Goal: Information Seeking & Learning: Check status

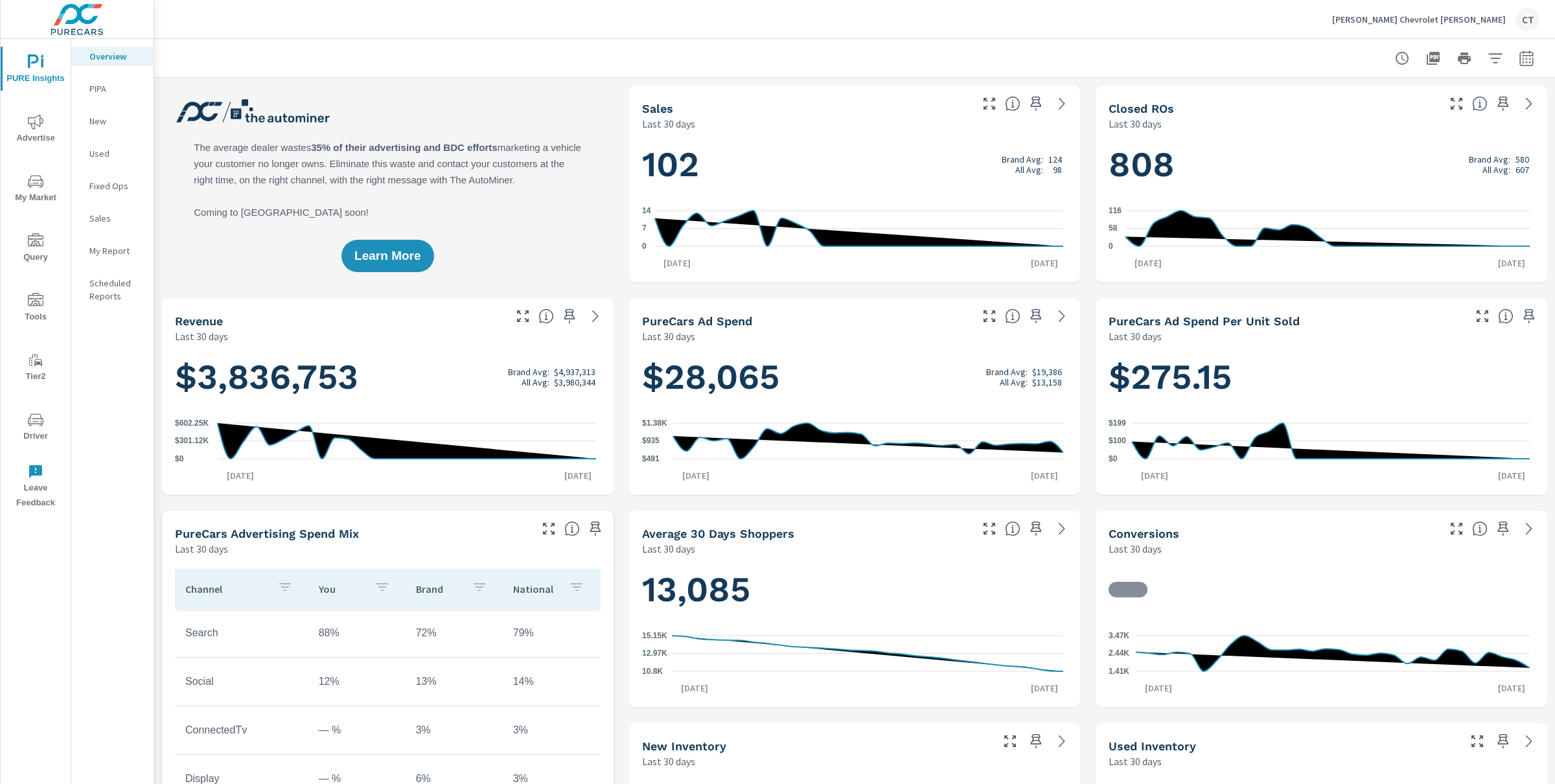
click at [40, 129] on icon "nav menu" at bounding box center [35, 121] width 15 height 15
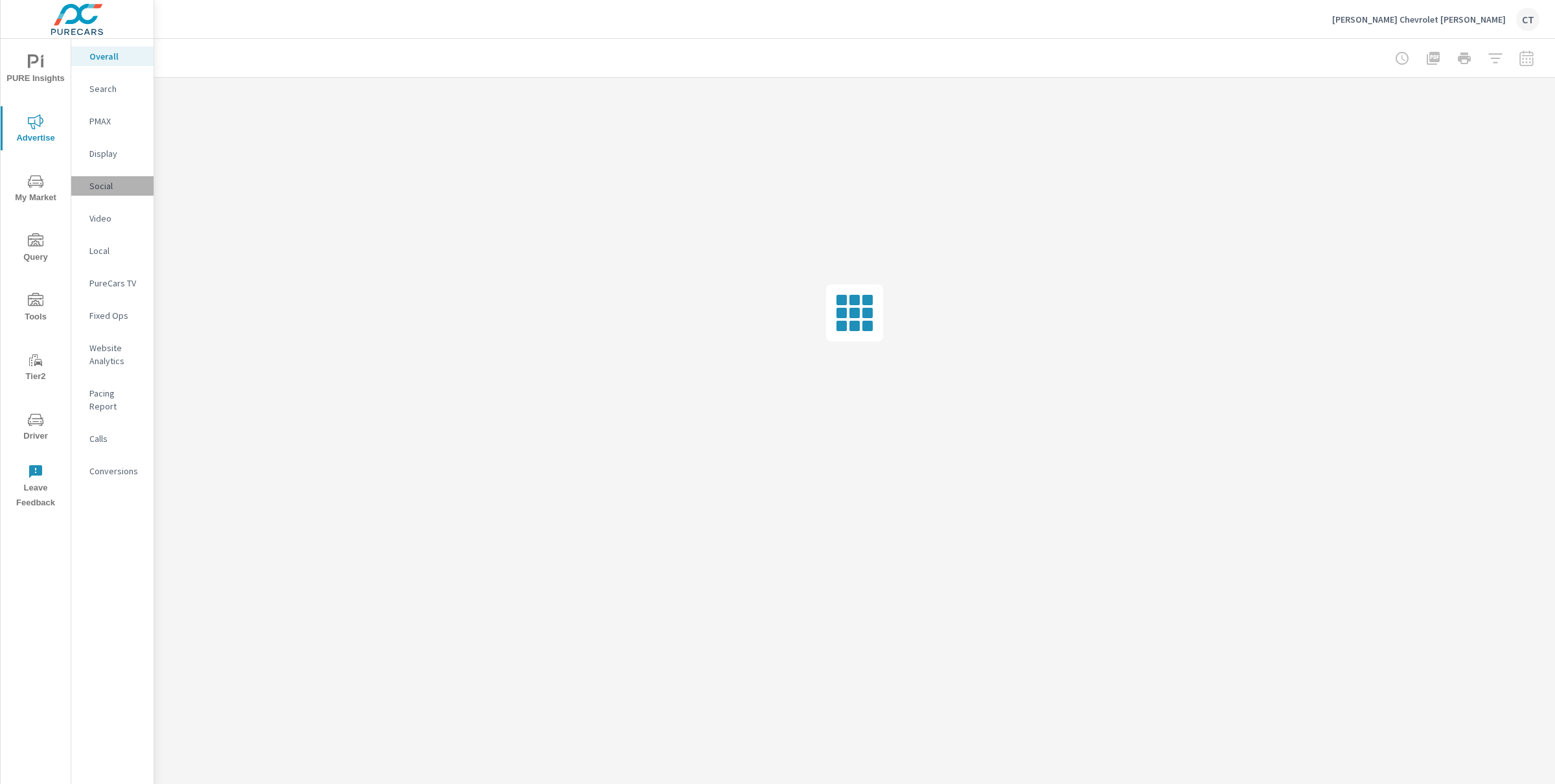
click at [121, 182] on p "Social" at bounding box center [116, 186] width 54 height 13
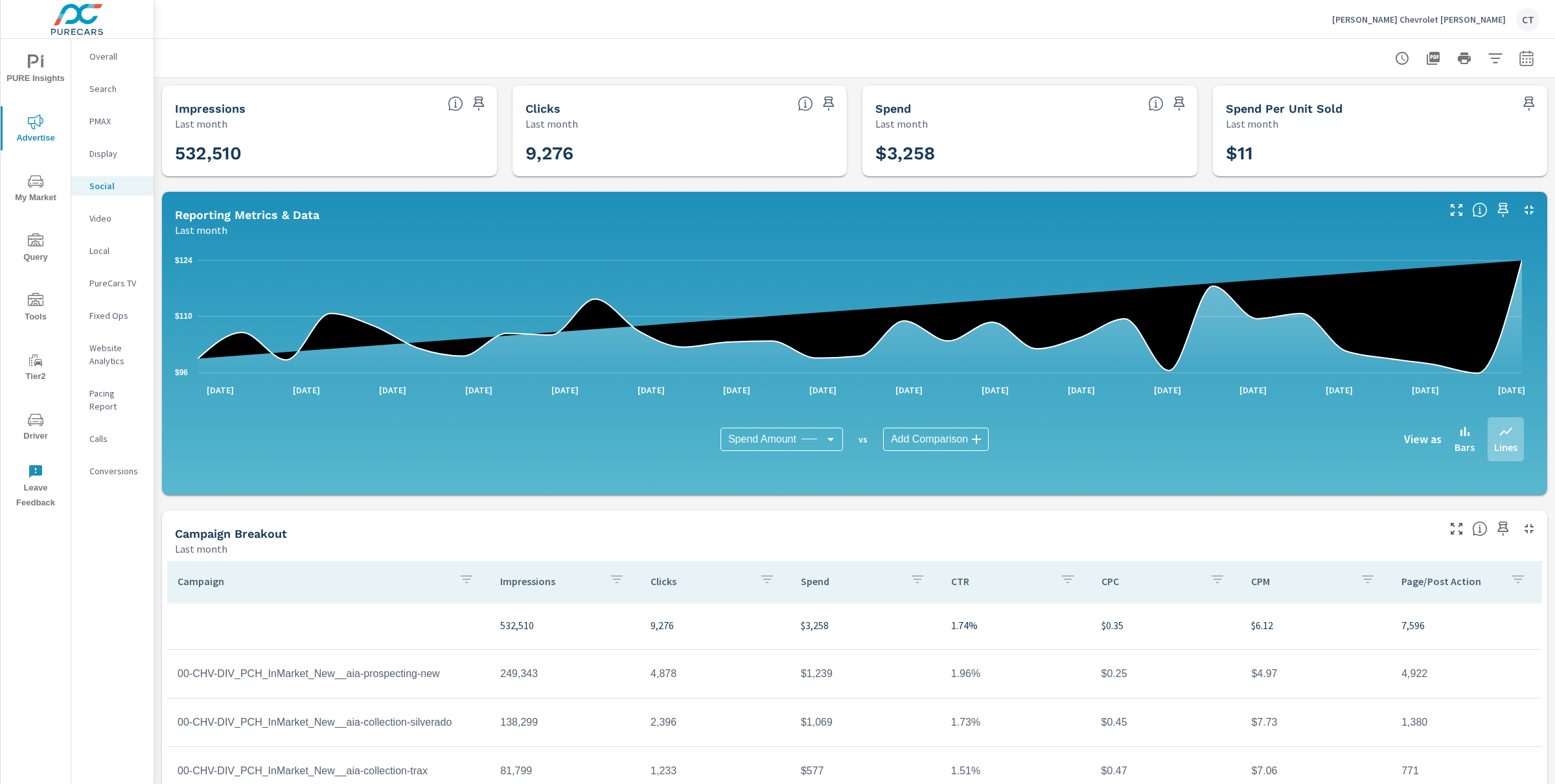
drag, startPoint x: 585, startPoint y: 86, endPoint x: 287, endPoint y: 133, distance: 301.7
click at [585, 85] on div "Clicks Last month" at bounding box center [653, 108] width 281 height 46
click at [1519, 63] on icon "button" at bounding box center [1526, 58] width 15 height 15
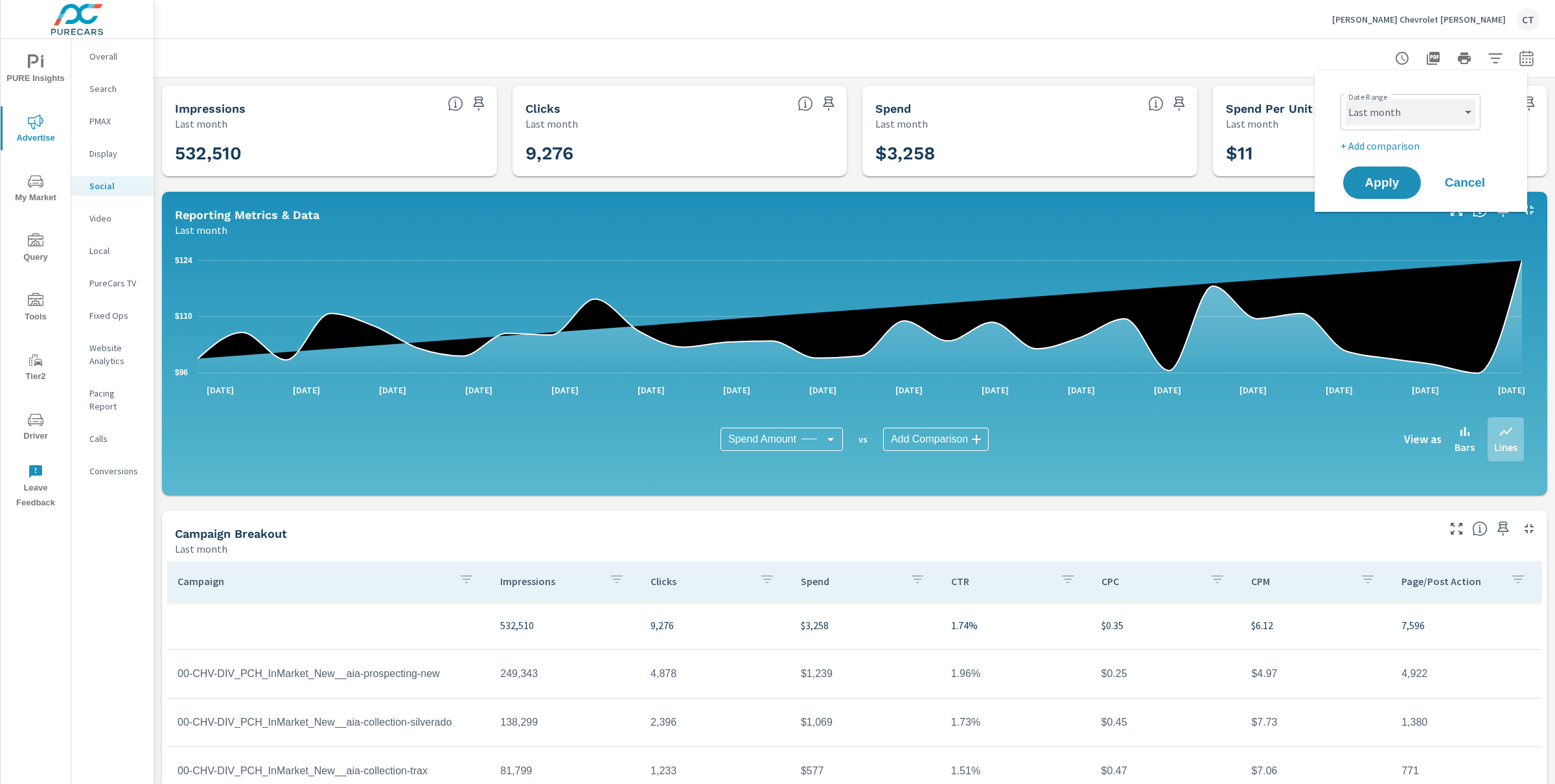
click at [1403, 120] on select "Custom Yesterday Last week Last 7 days Last 14 days Last 30 days Last 45 days L…" at bounding box center [1411, 111] width 130 height 26
click at [1346, 99] on select "Custom Yesterday Last week Last 7 days Last 14 days Last 30 days Last 45 days L…" at bounding box center [1411, 111] width 130 height 26
select select "Last 12 months"
click at [1391, 183] on span "Apply" at bounding box center [1382, 183] width 53 height 13
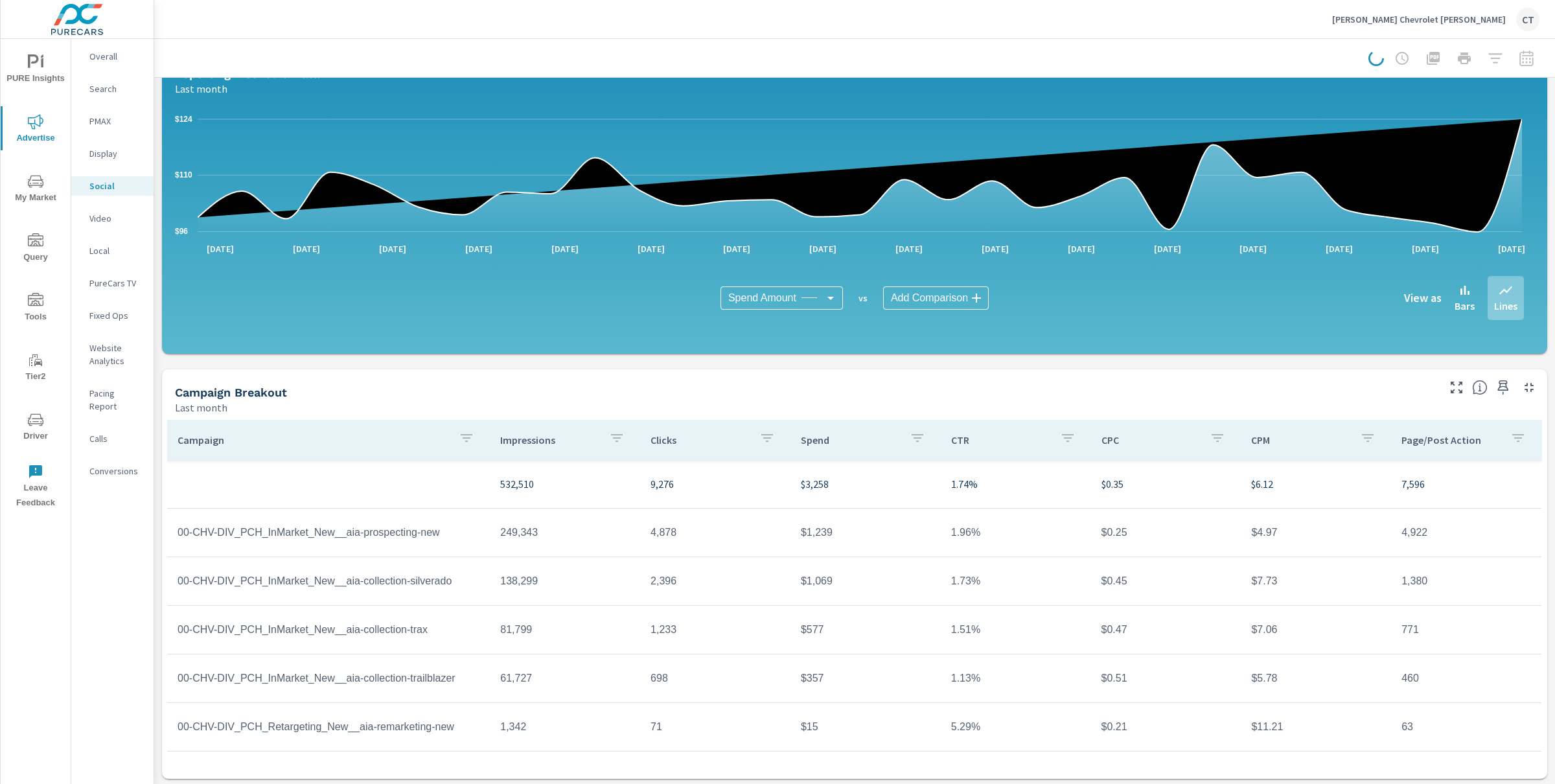
scroll to position [144, 0]
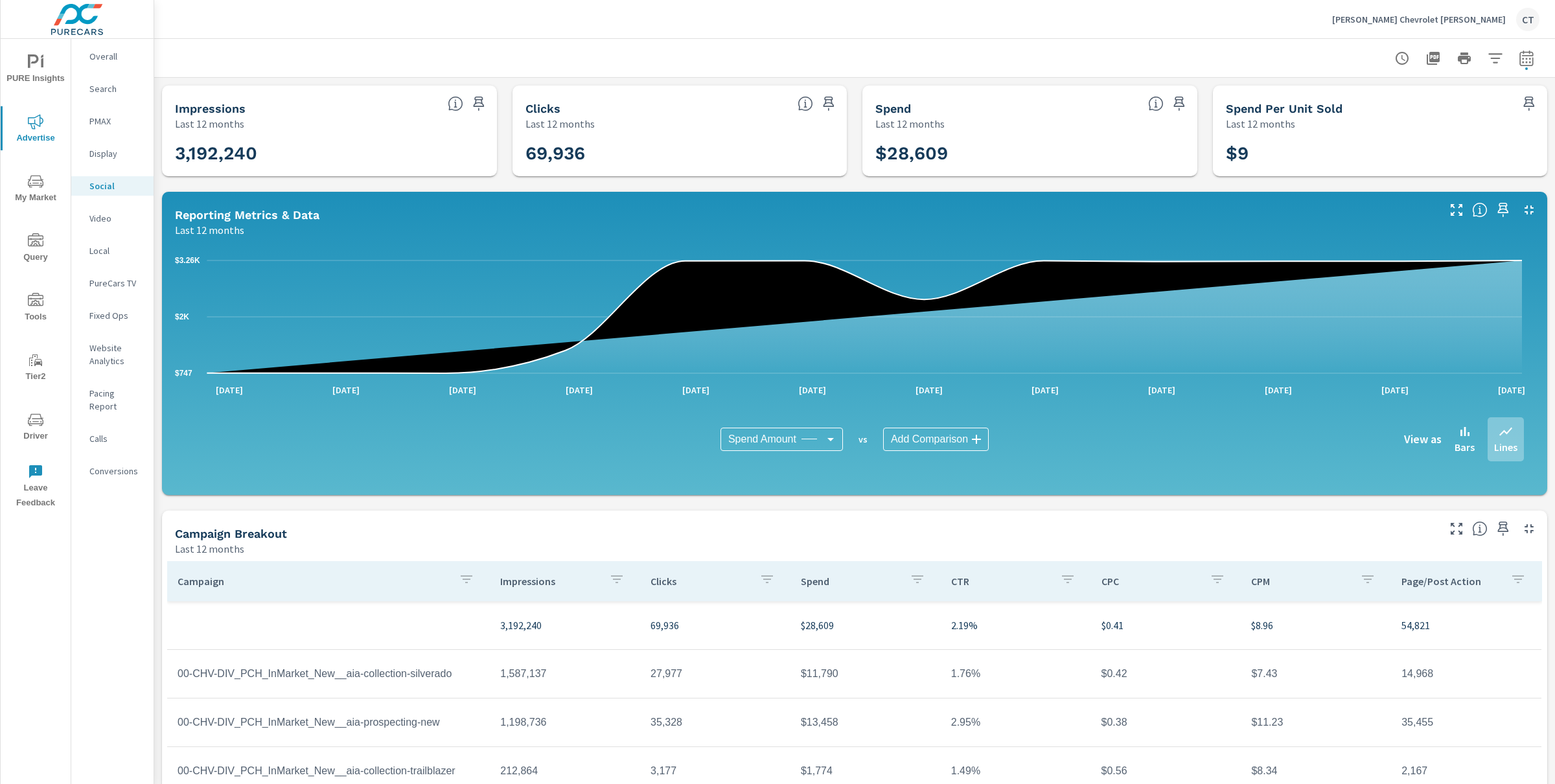
click at [755, 446] on body "PURE Insights Advertise My Market Query Tools Tier2 Driver Leave Feedback Overa…" at bounding box center [777, 392] width 1555 height 784
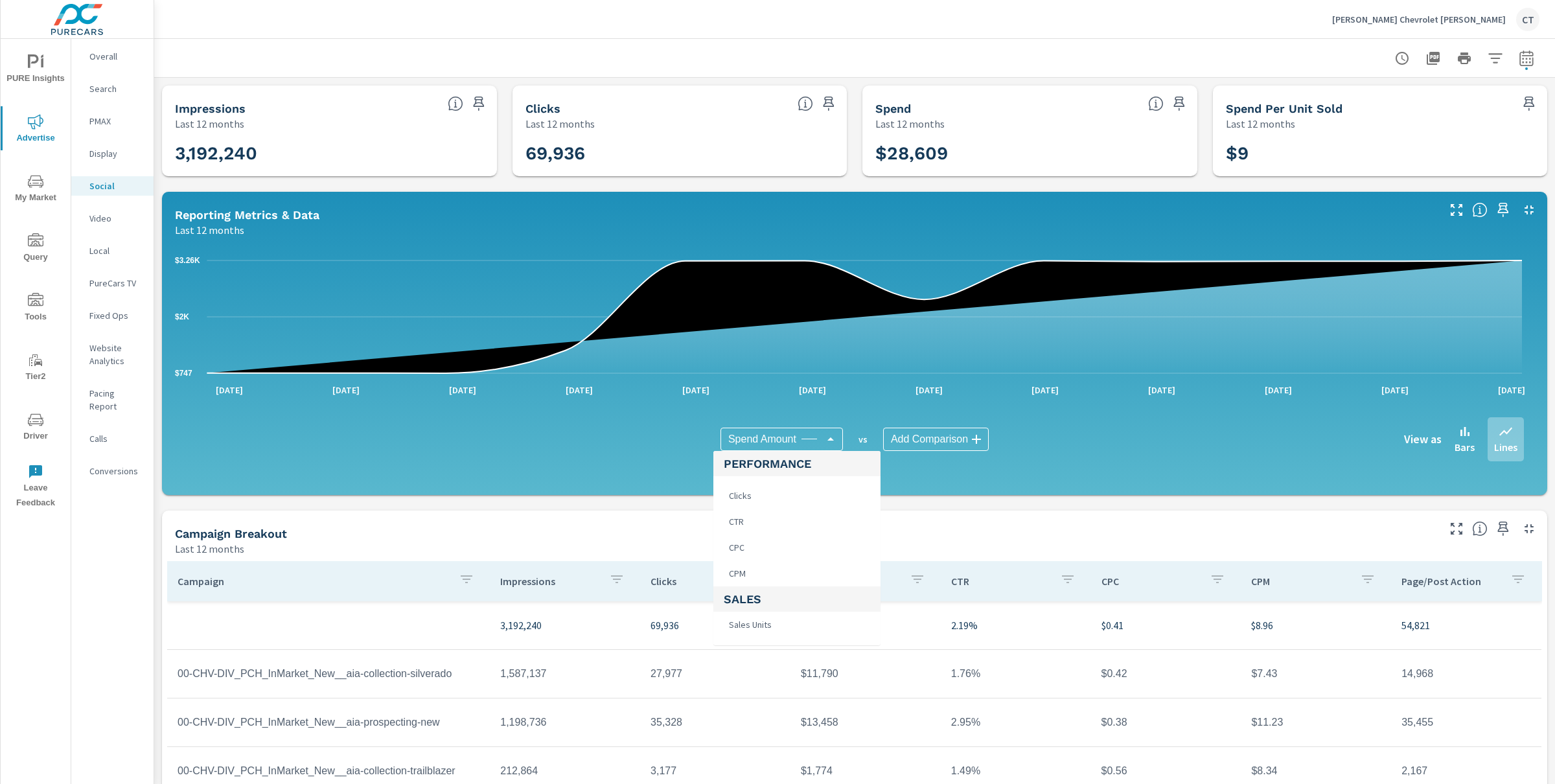
scroll to position [579, 0]
click at [988, 509] on div at bounding box center [777, 392] width 1555 height 784
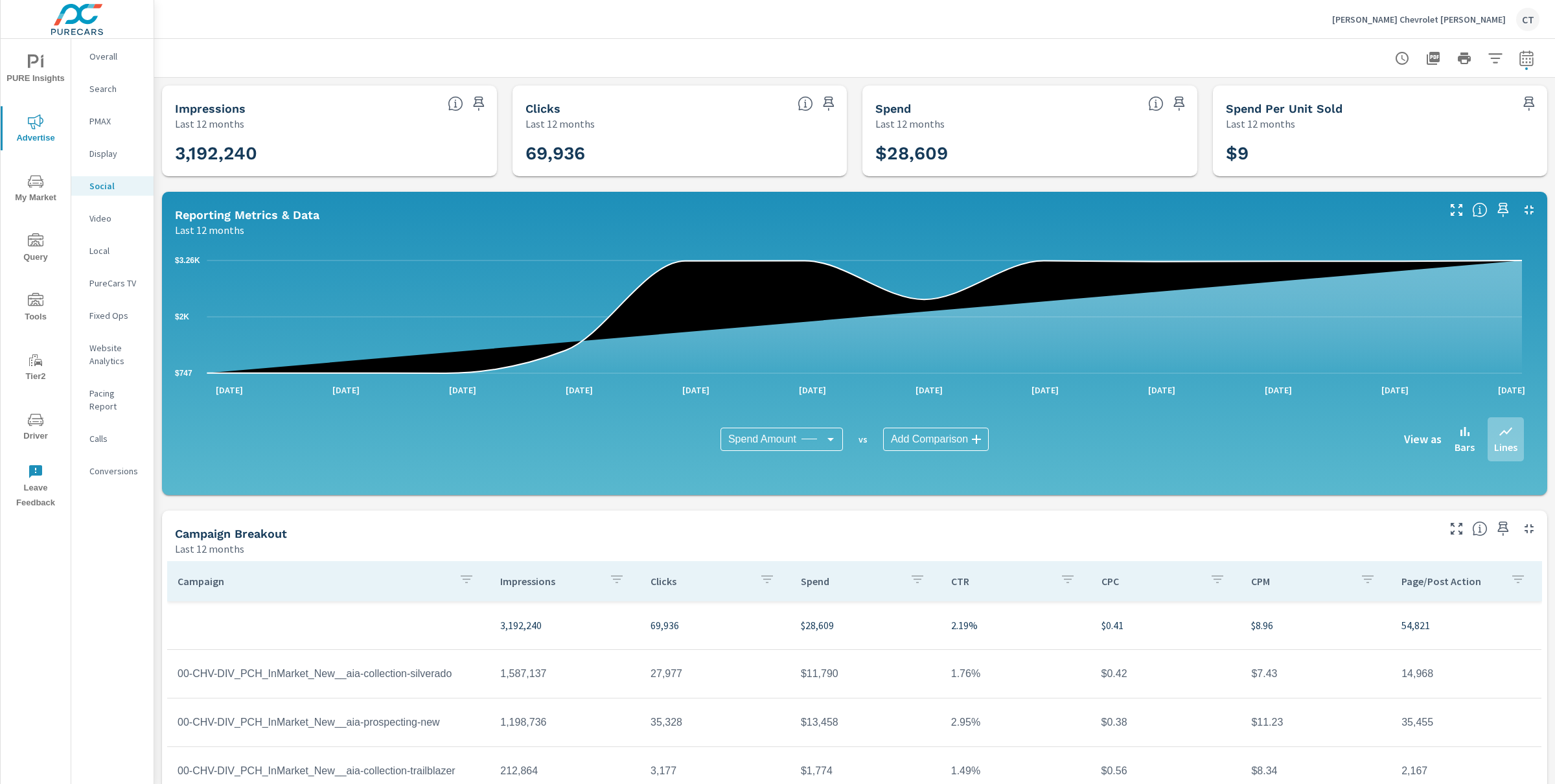
click at [1080, 39] on header "James Wood Chevrolet Denton CT" at bounding box center [855, 19] width 1401 height 39
click at [1470, 11] on div "James Wood Chevrolet Denton CT" at bounding box center [1436, 20] width 208 height 23
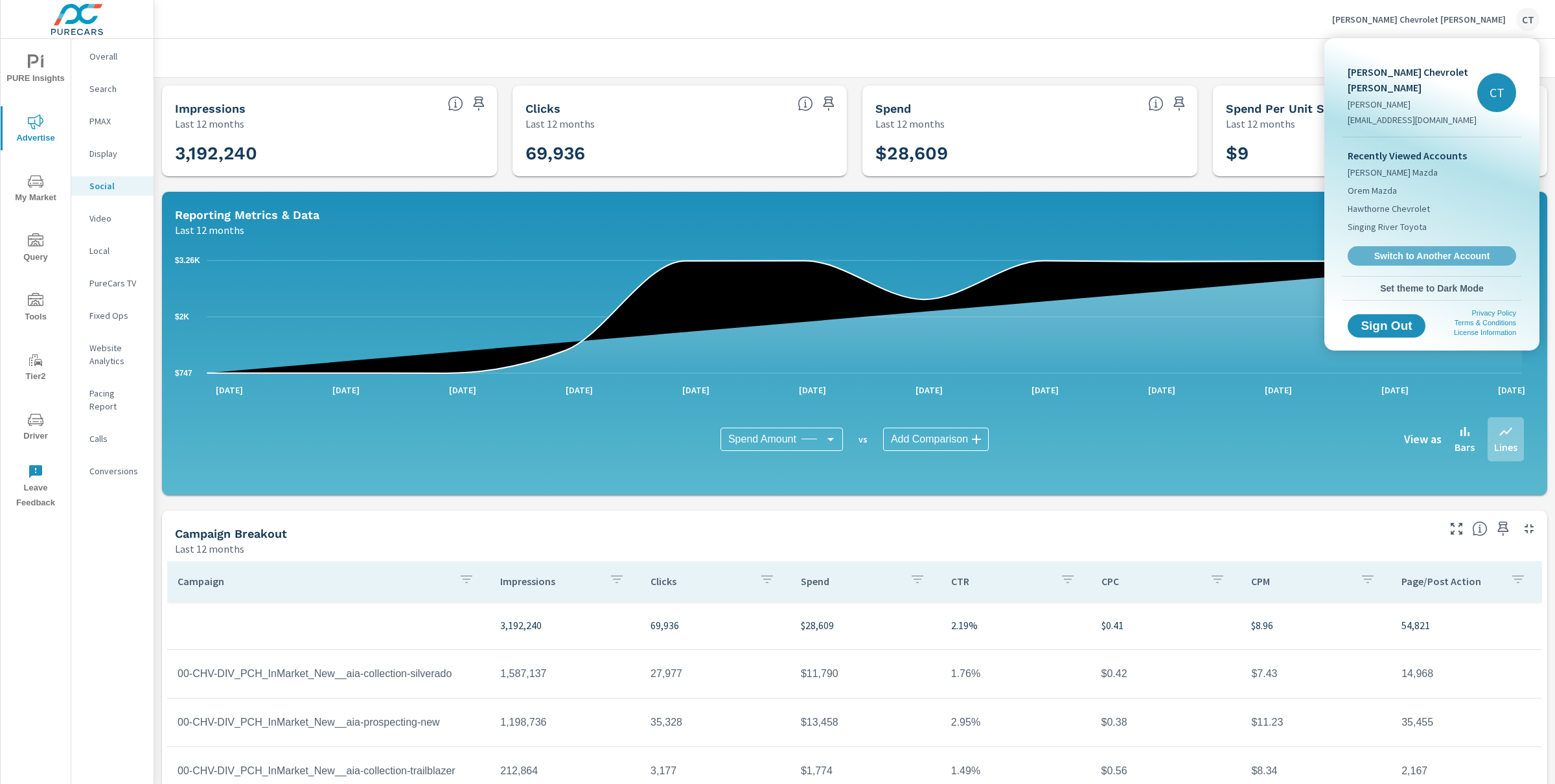
drag, startPoint x: 1394, startPoint y: 253, endPoint x: 1393, endPoint y: 268, distance: 15.0
click at [1396, 253] on span "Switch to Another Account" at bounding box center [1433, 255] width 155 height 12
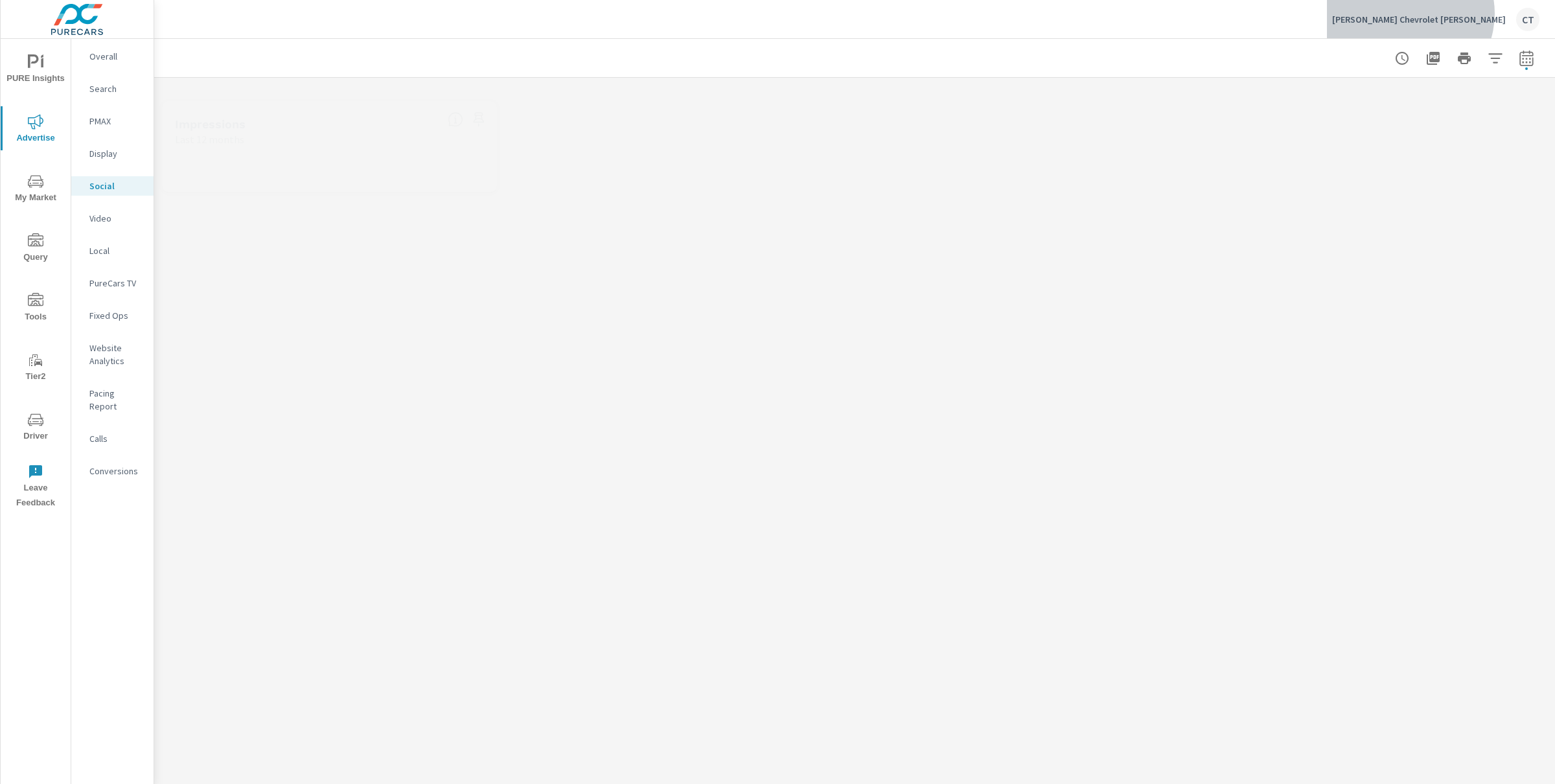
click at [1462, 13] on p "James Wood Chevrolet Denton" at bounding box center [1419, 19] width 174 height 12
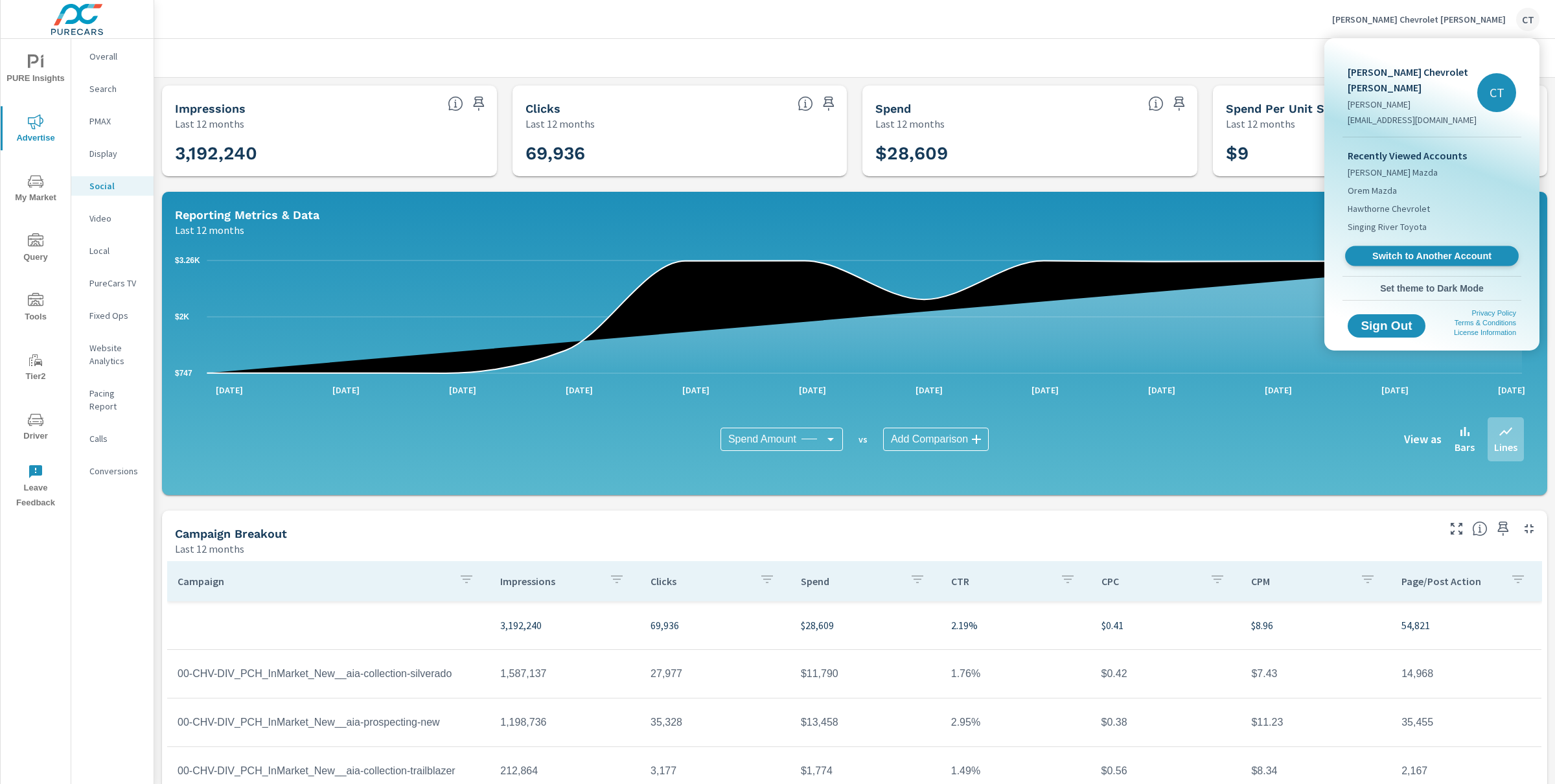
click at [1464, 259] on span "Switch to Another Account" at bounding box center [1432, 256] width 159 height 13
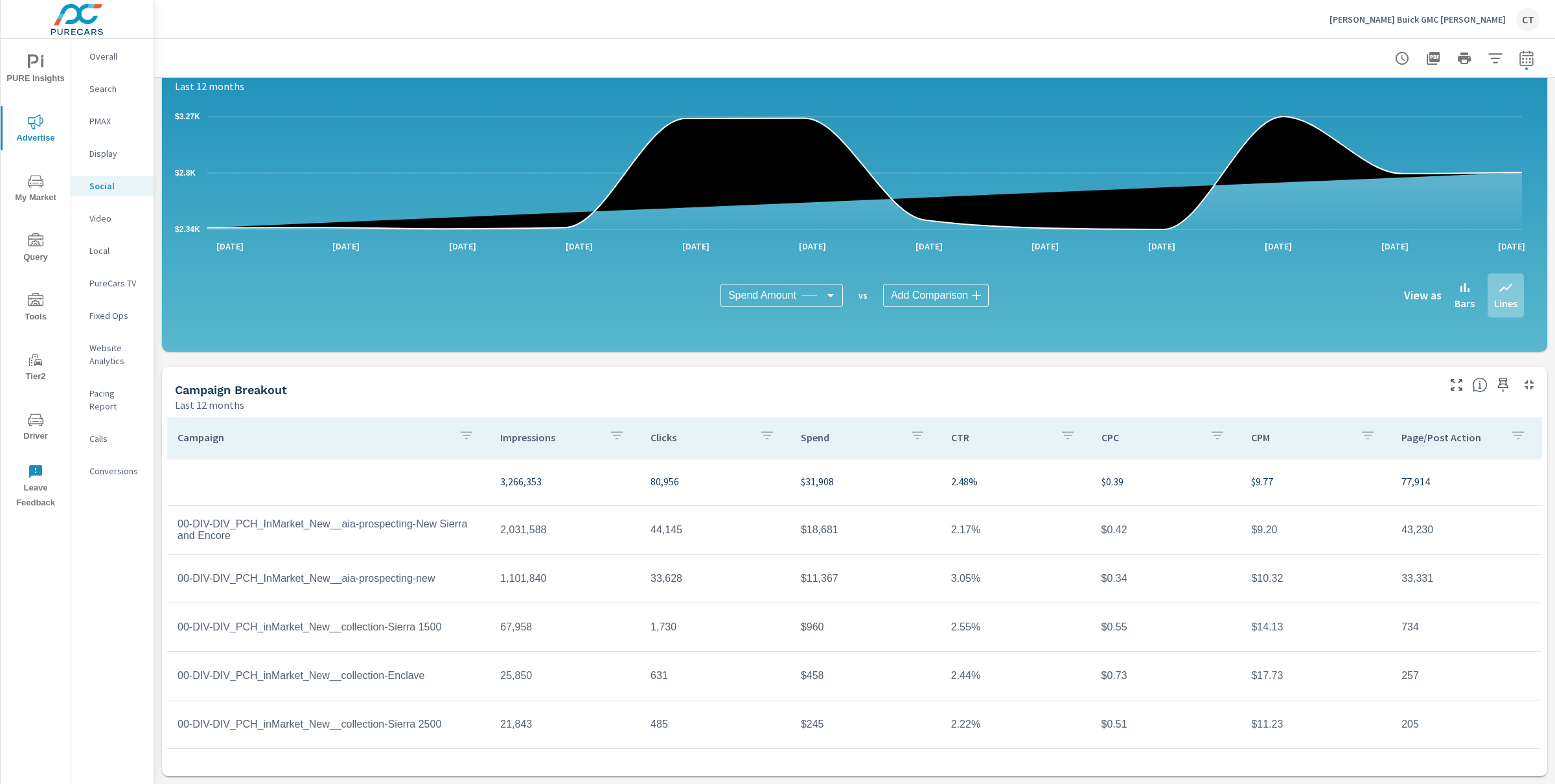
scroll to position [143, 0]
click at [1449, 386] on icon "button" at bounding box center [1456, 384] width 15 height 15
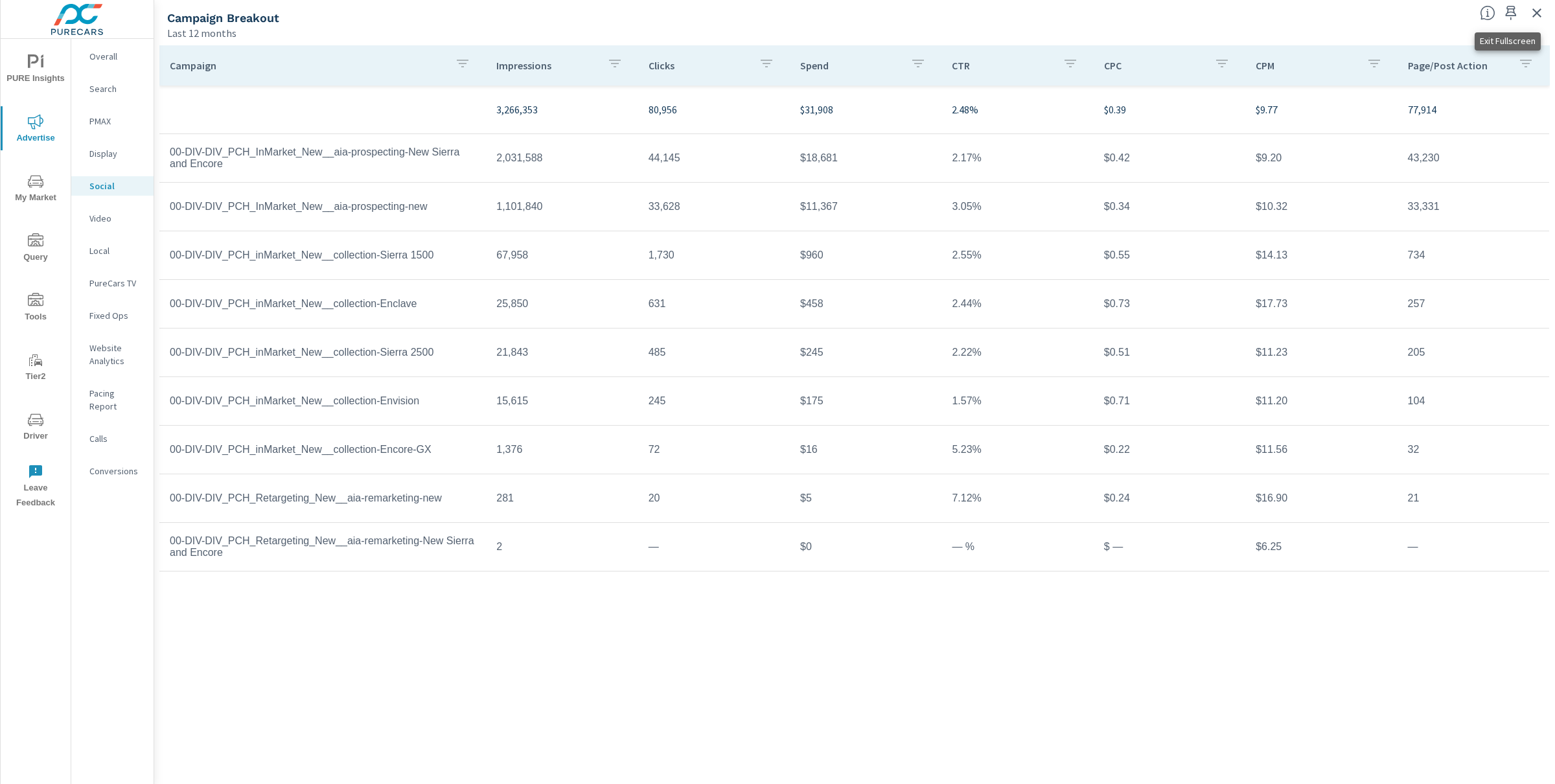
click at [1542, 14] on icon "button" at bounding box center [1537, 13] width 15 height 15
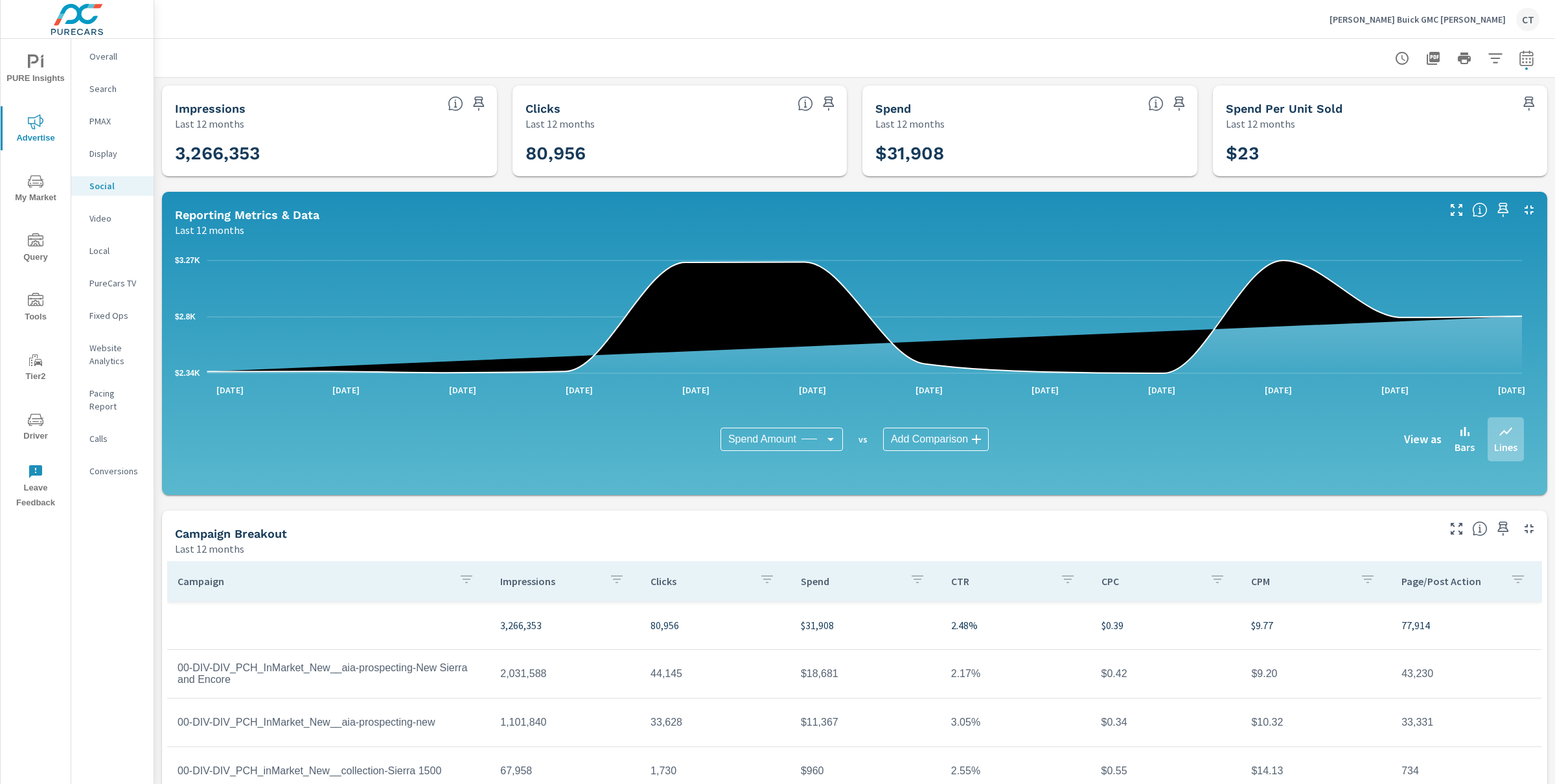
click at [1193, 486] on div "$2.34K $2.8K $3.27K [DATE] [DATE] [DATE] [DATE] [DATE] [DATE] [DATE] [DATE] [DA…" at bounding box center [854, 366] width 1375 height 247
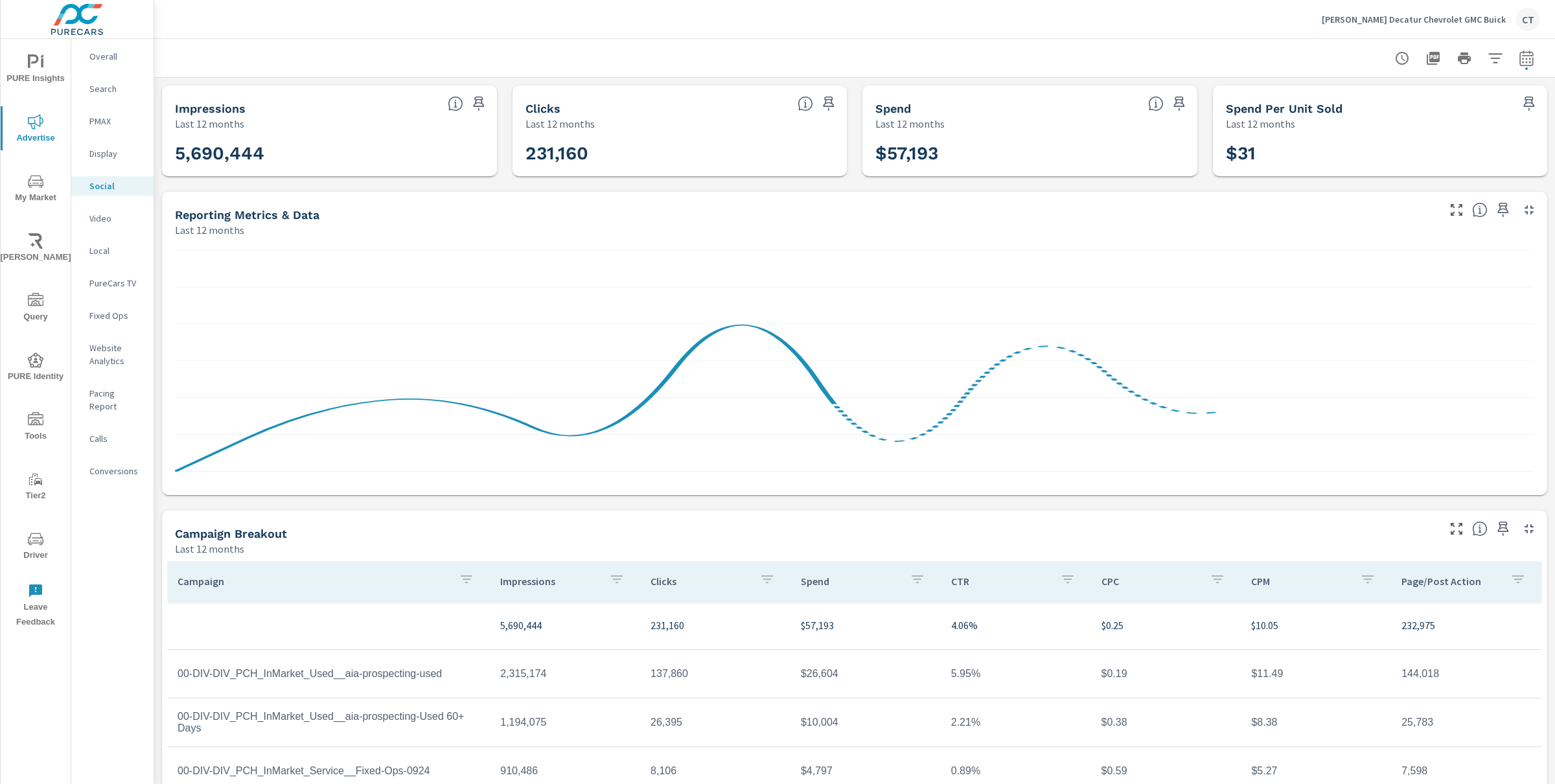
click at [878, 54] on div at bounding box center [854, 58] width 1370 height 39
click at [853, 95] on div "Impressions Last 12 months 5,690,444 Clicks Last 12 months 231,160 Spend Last 1…" at bounding box center [855, 502] width 1401 height 850
